Goal: Check status: Check status

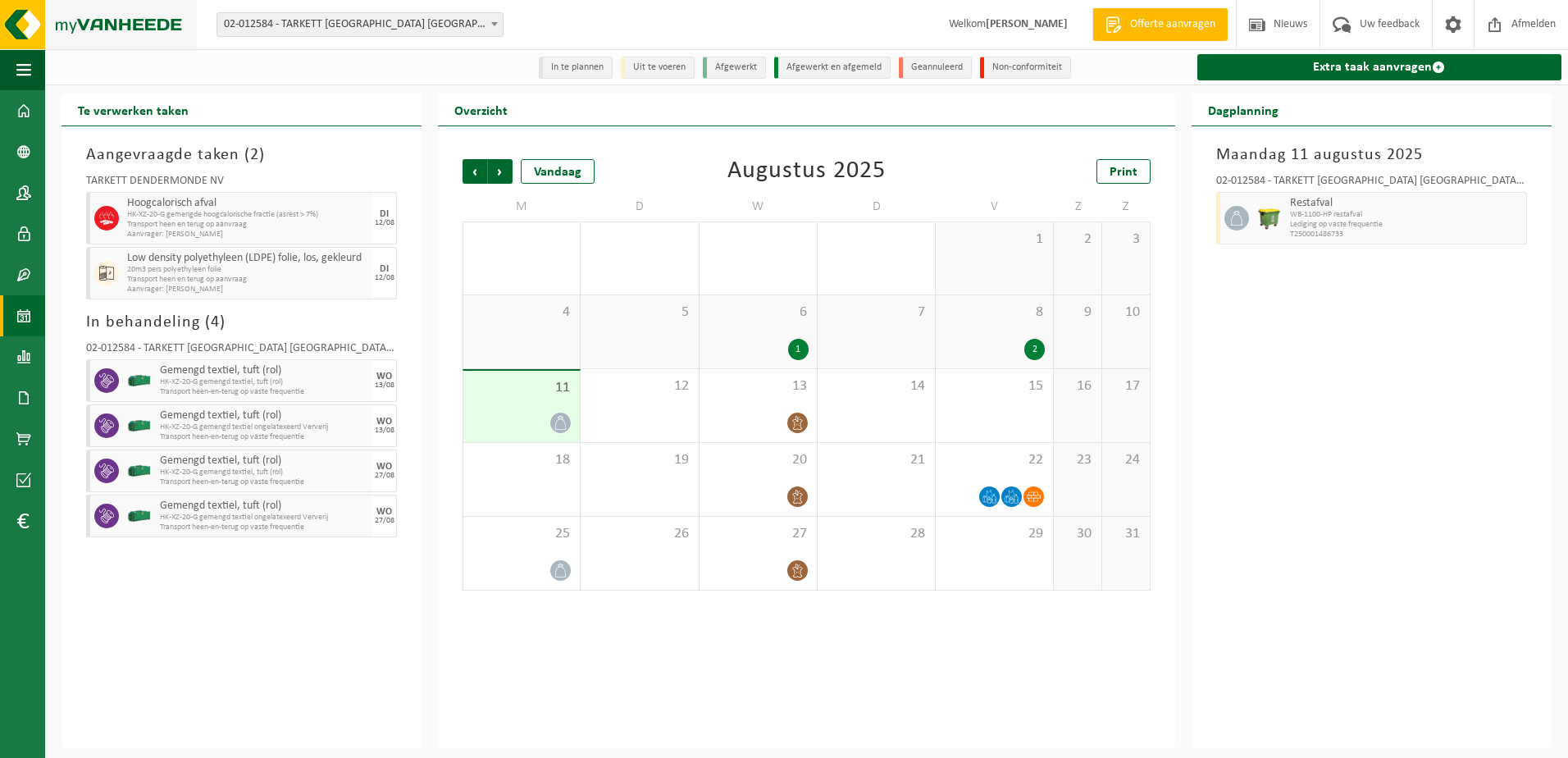
click at [109, 19] on img at bounding box center [98, 24] width 197 height 49
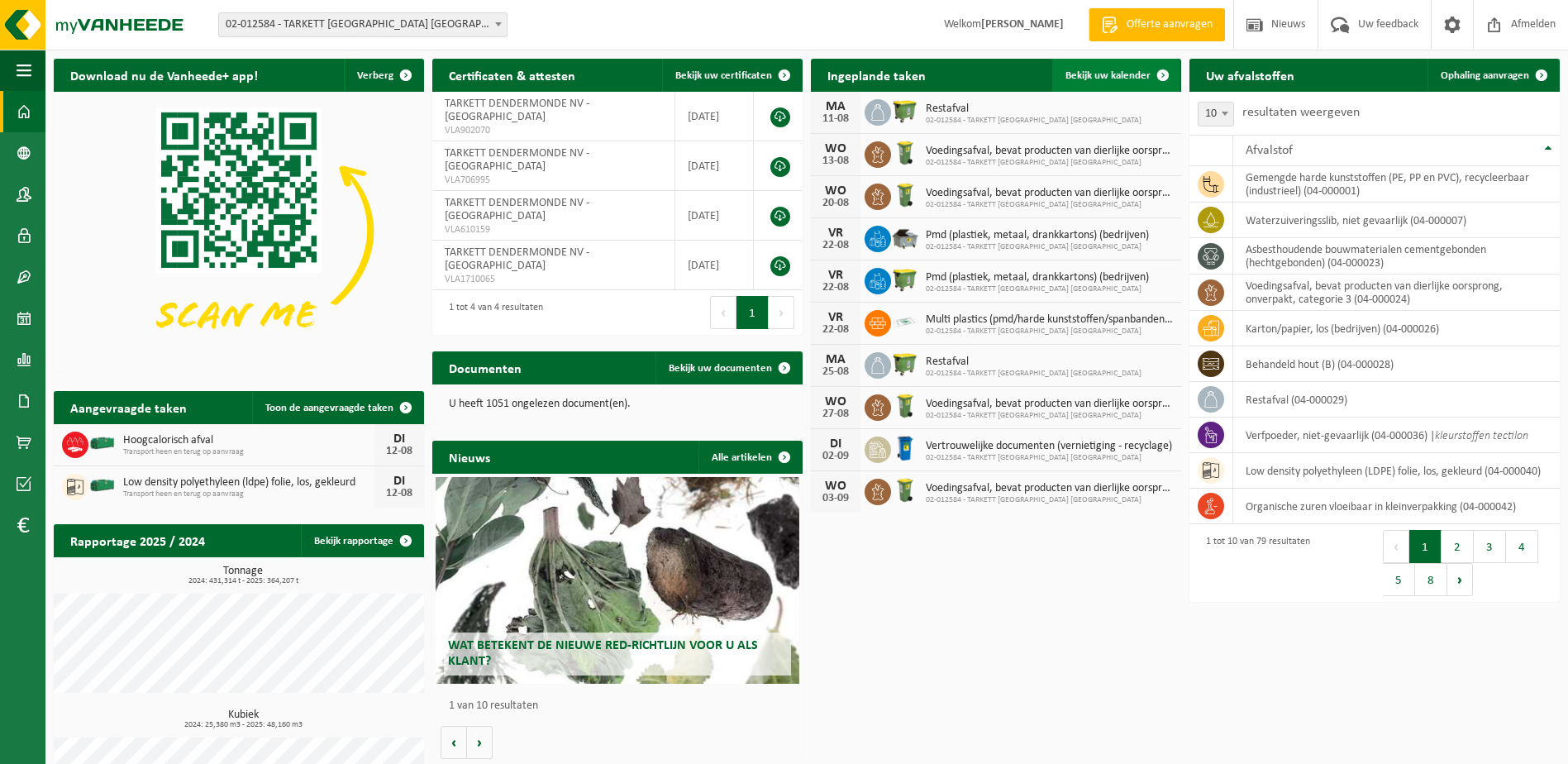
click at [1114, 68] on link "Bekijk uw kalender" at bounding box center [1115, 75] width 127 height 33
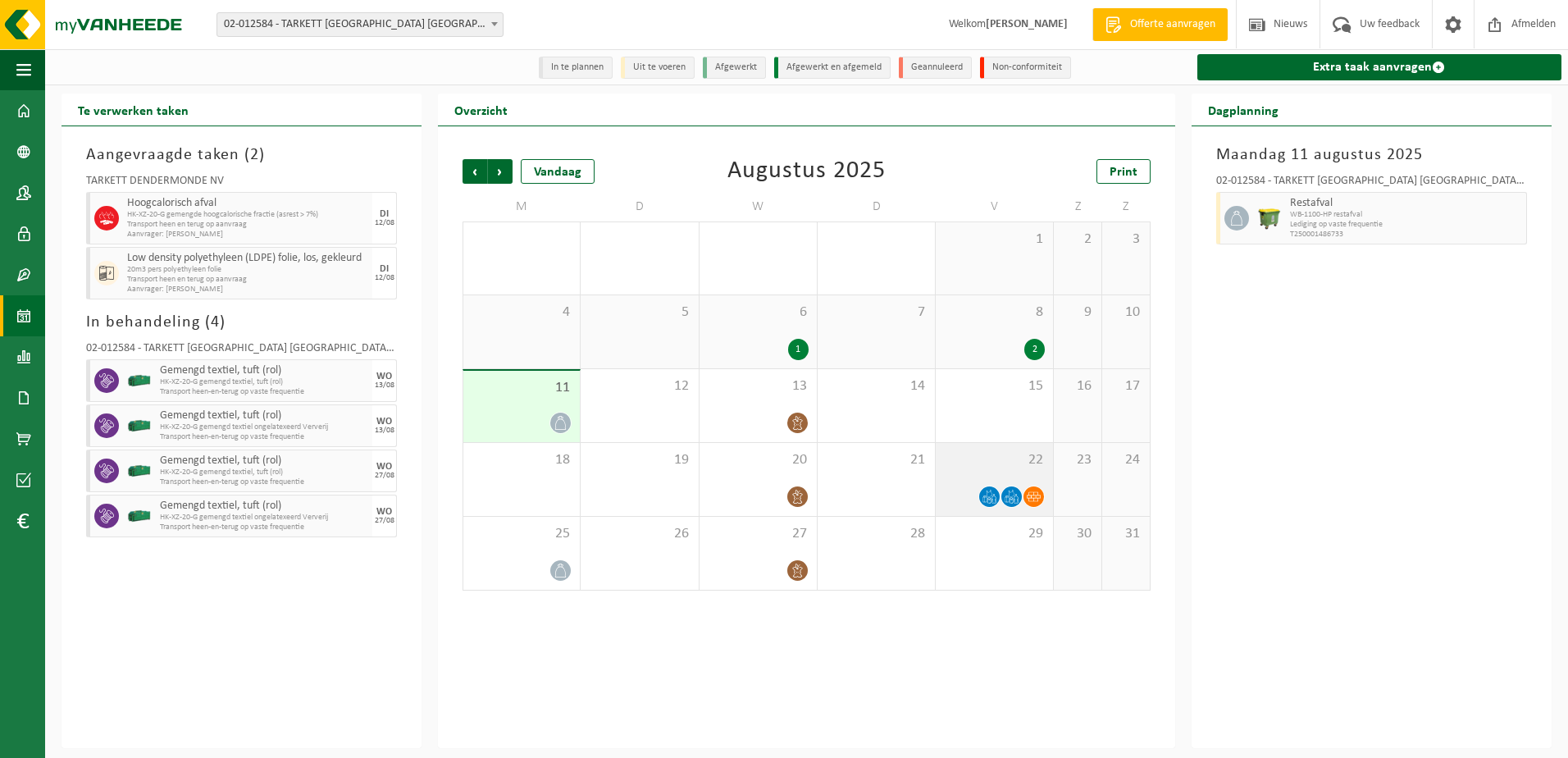
click at [936, 472] on div "22" at bounding box center [994, 479] width 117 height 73
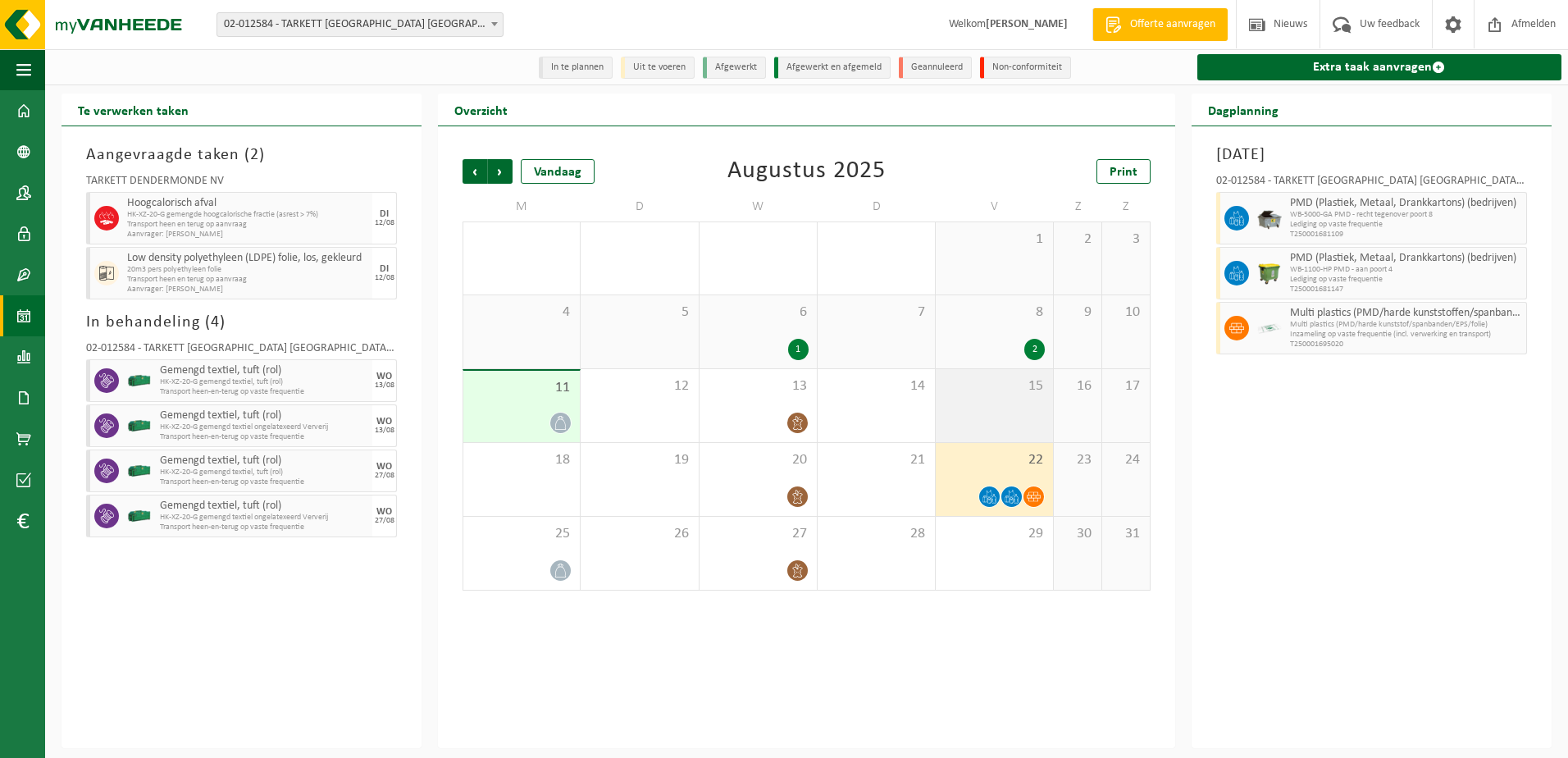
click at [983, 414] on div "15" at bounding box center [994, 405] width 117 height 73
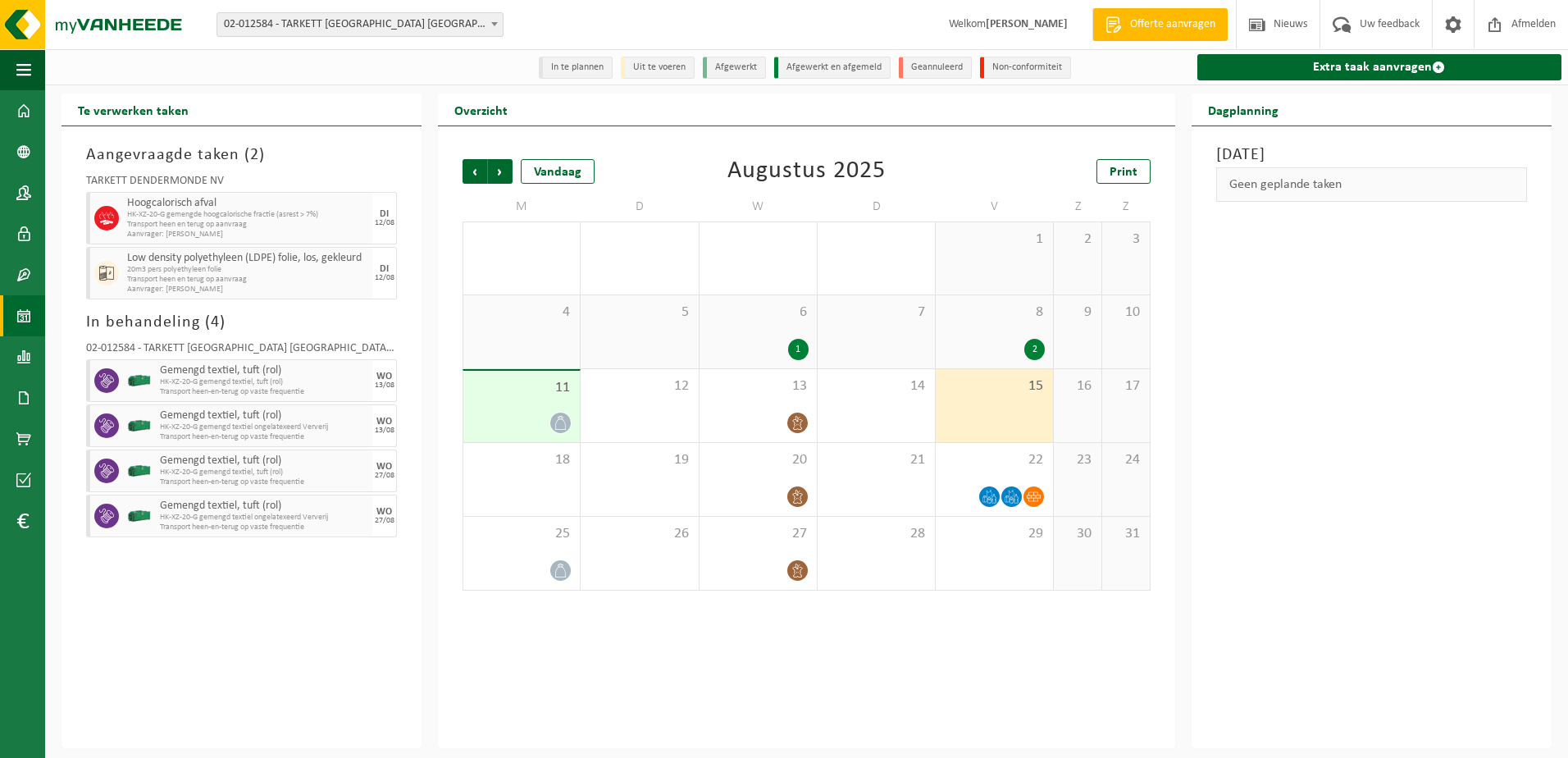
click at [475, 413] on div at bounding box center [522, 423] width 100 height 22
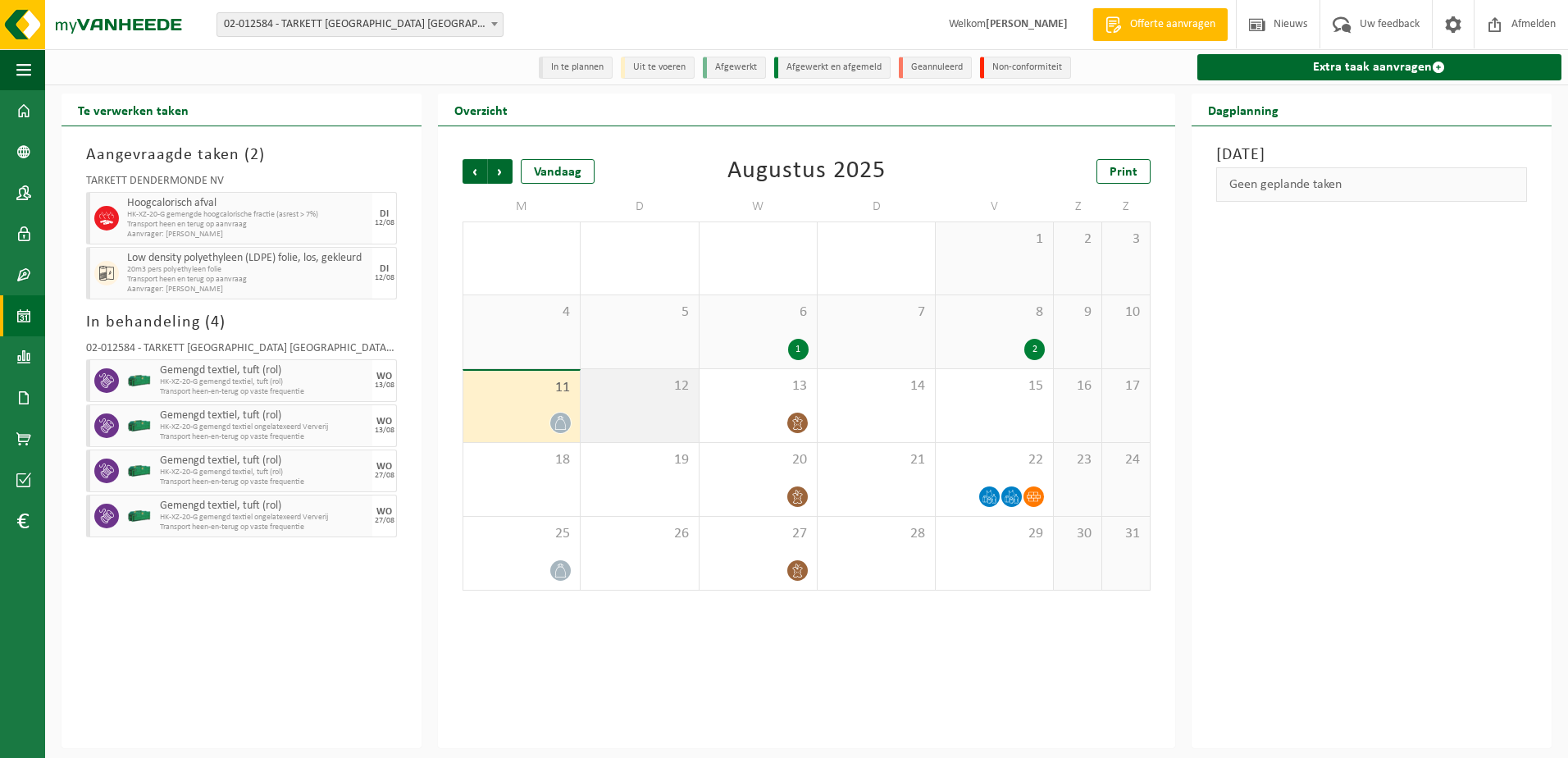
click at [622, 397] on div "12" at bounding box center [639, 405] width 117 height 73
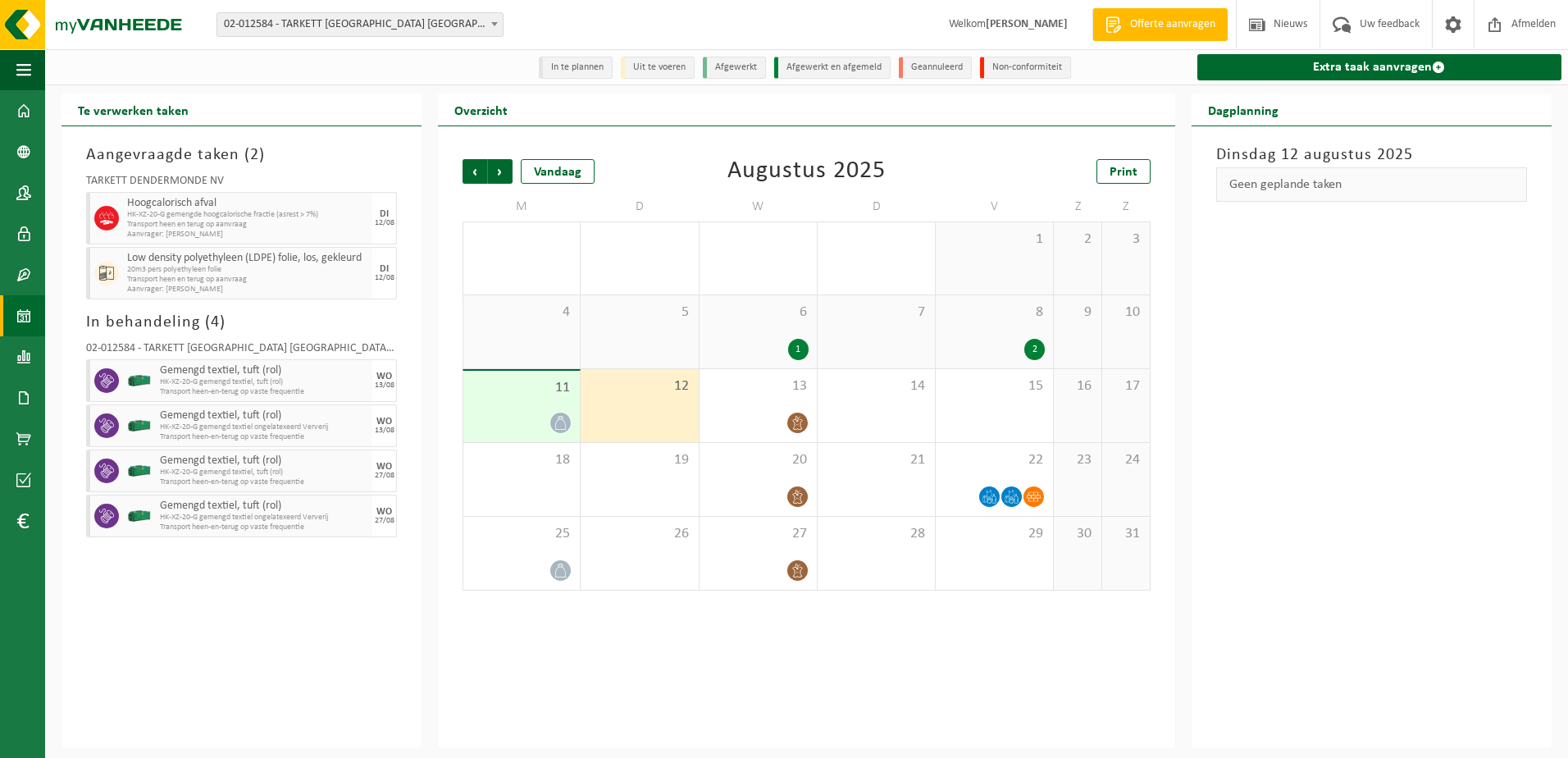
click at [517, 399] on div "11" at bounding box center [521, 406] width 116 height 71
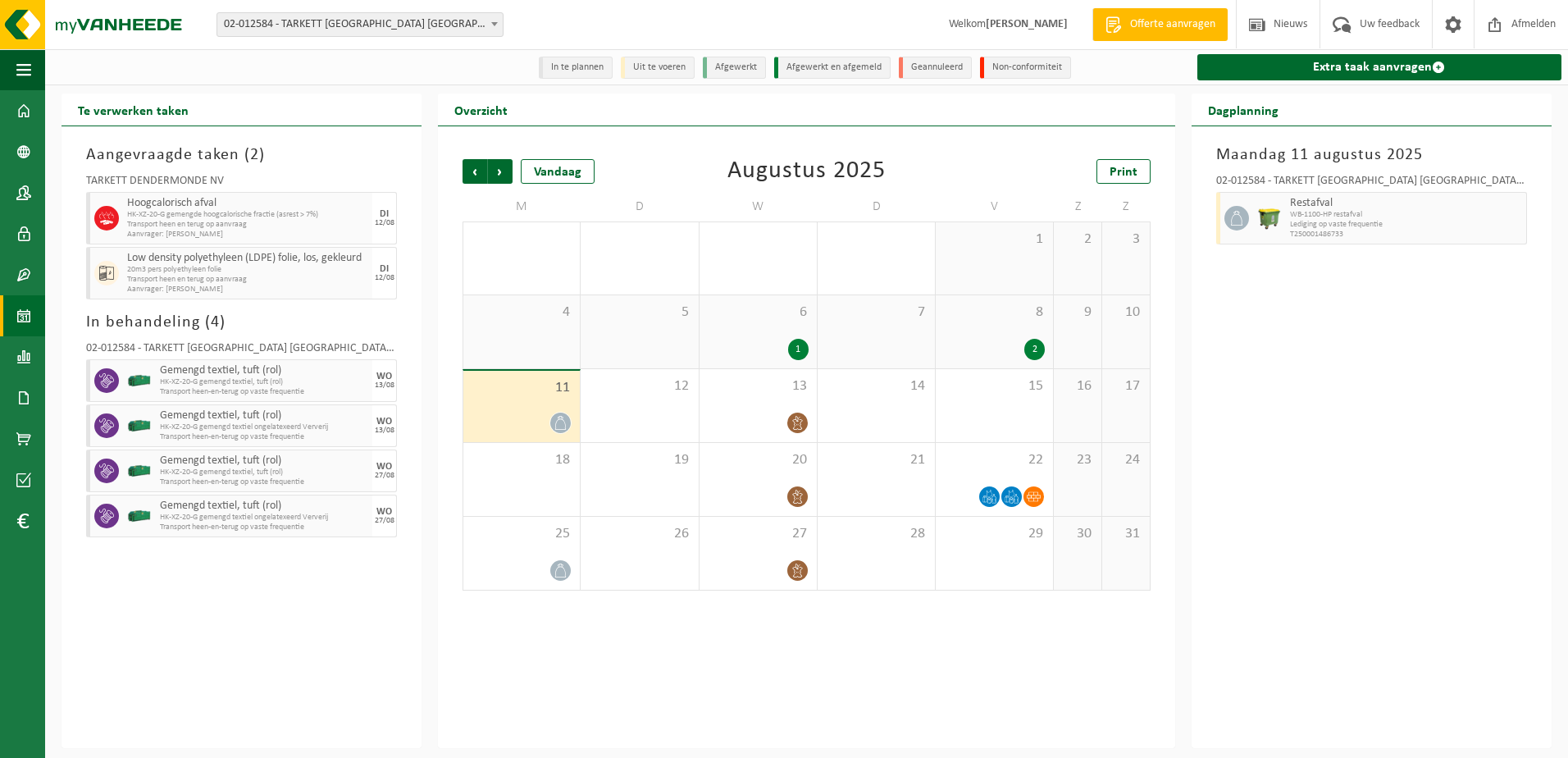
click at [277, 657] on div "Aangevraagde taken ( 2 ) TARKETT DENDERMONDE NV Hoogcalorisch afval HK-XZ-20-G …" at bounding box center [242, 437] width 360 height 622
